Goal: Check status

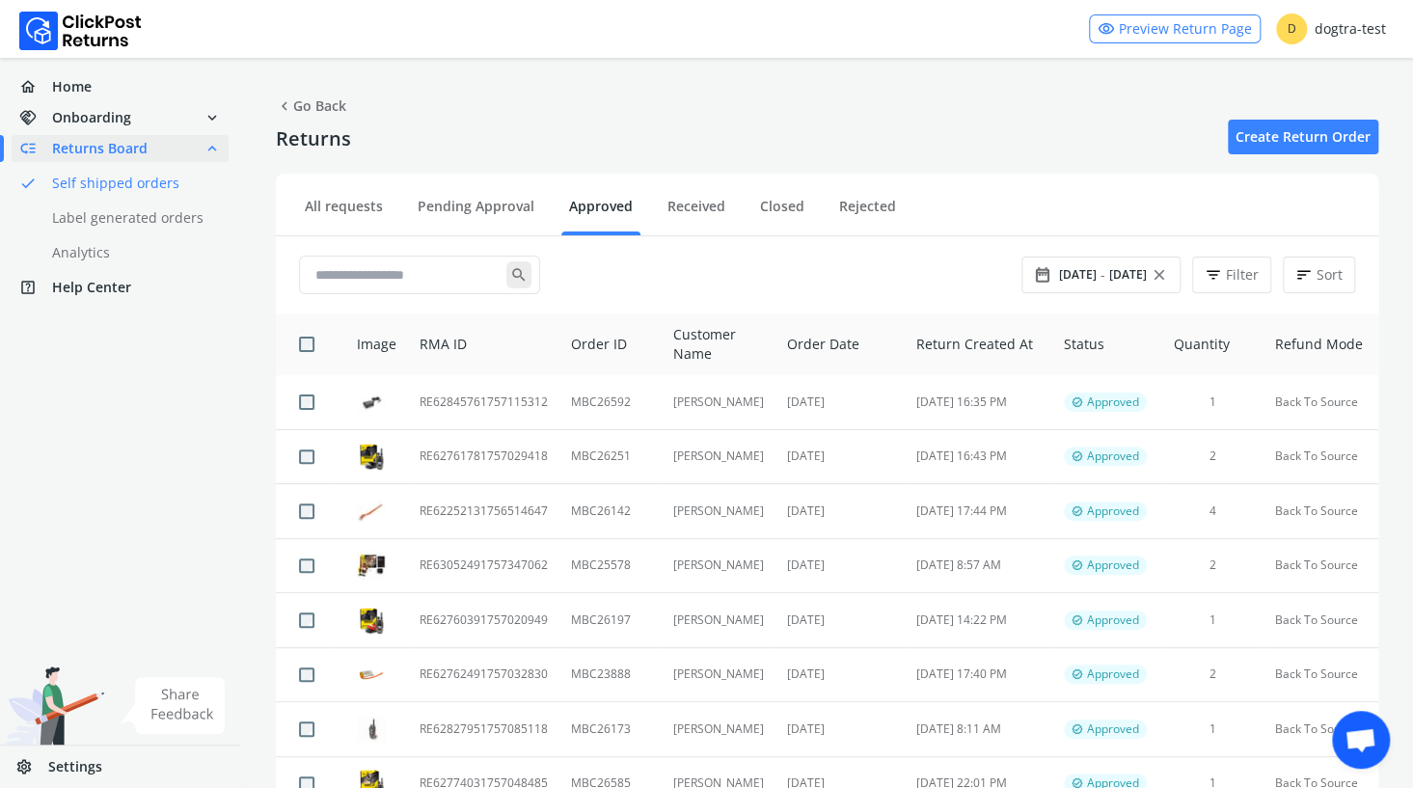
click at [97, 184] on link "done Self shipped orders" at bounding box center [132, 183] width 240 height 27
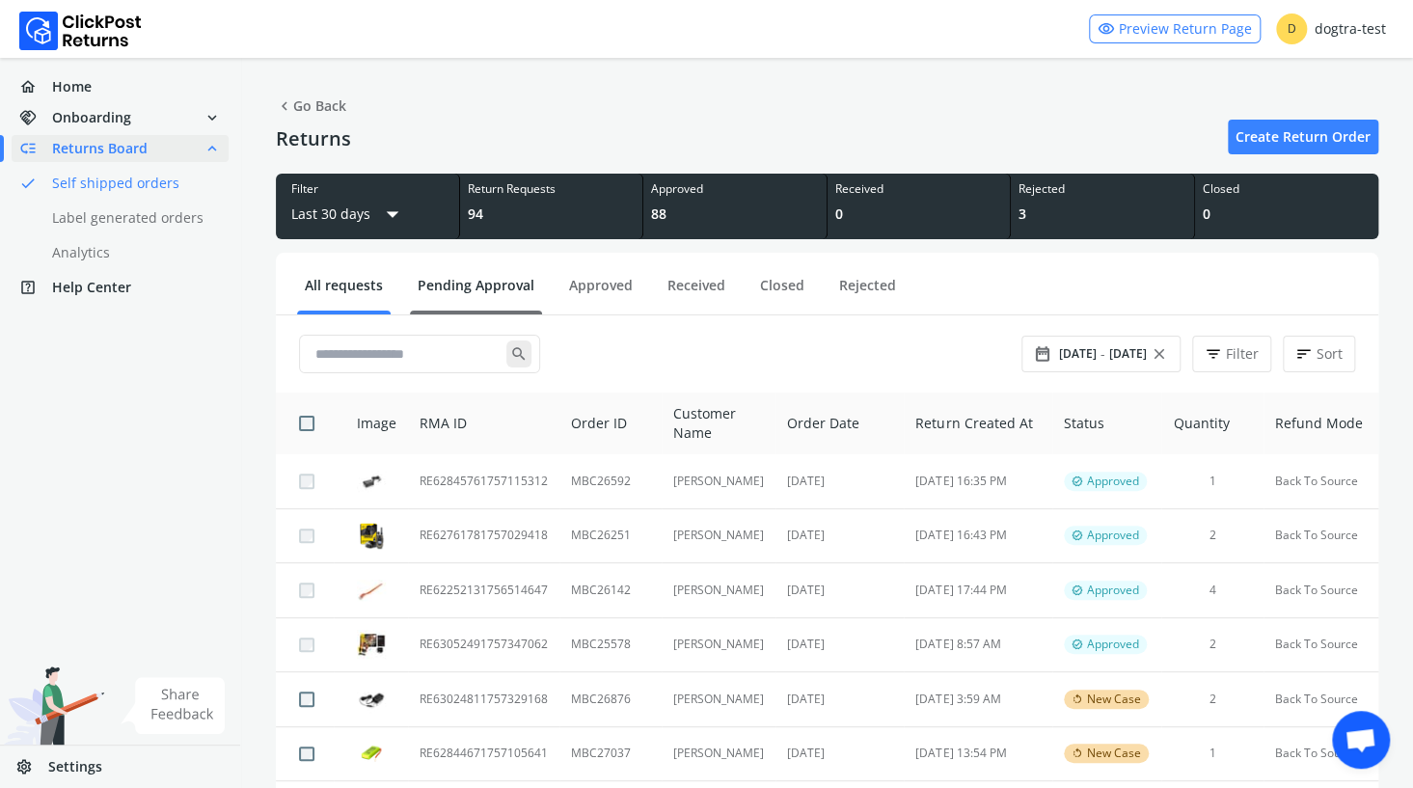
click at [463, 281] on link "Pending Approval" at bounding box center [476, 293] width 132 height 34
